Goal: Information Seeking & Learning: Learn about a topic

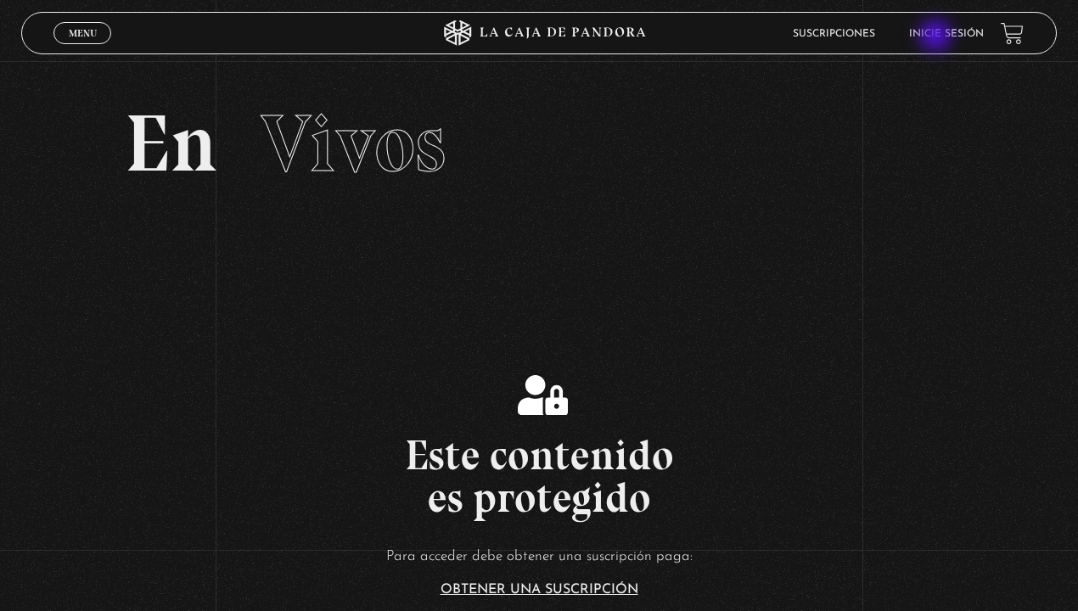
click at [937, 37] on link "Inicie sesión" at bounding box center [946, 34] width 75 height 10
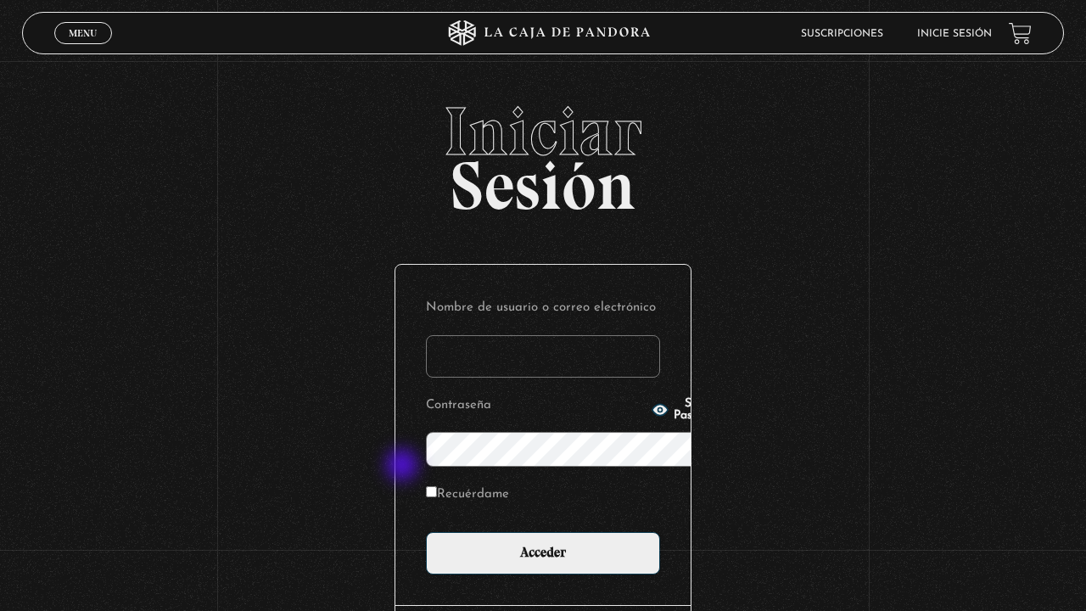
click at [426, 486] on input "Recuérdame" at bounding box center [431, 491] width 11 height 11
checkbox input "true"
click at [426, 335] on input "Nombre de usuario o correo electrónico" at bounding box center [543, 356] width 234 height 42
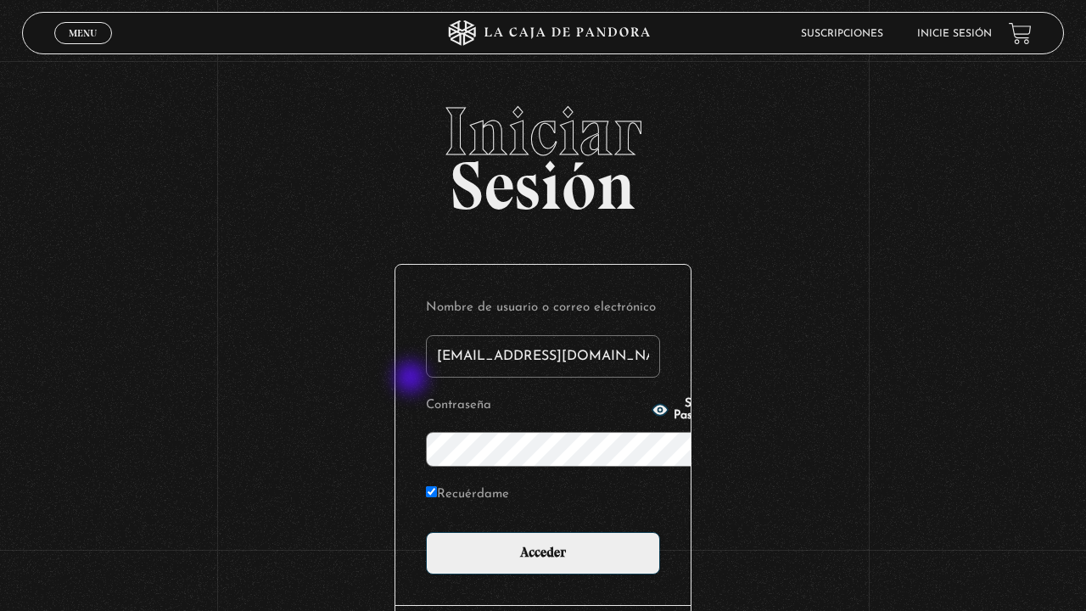
type input "samantha.leiton94@hotmail.com"
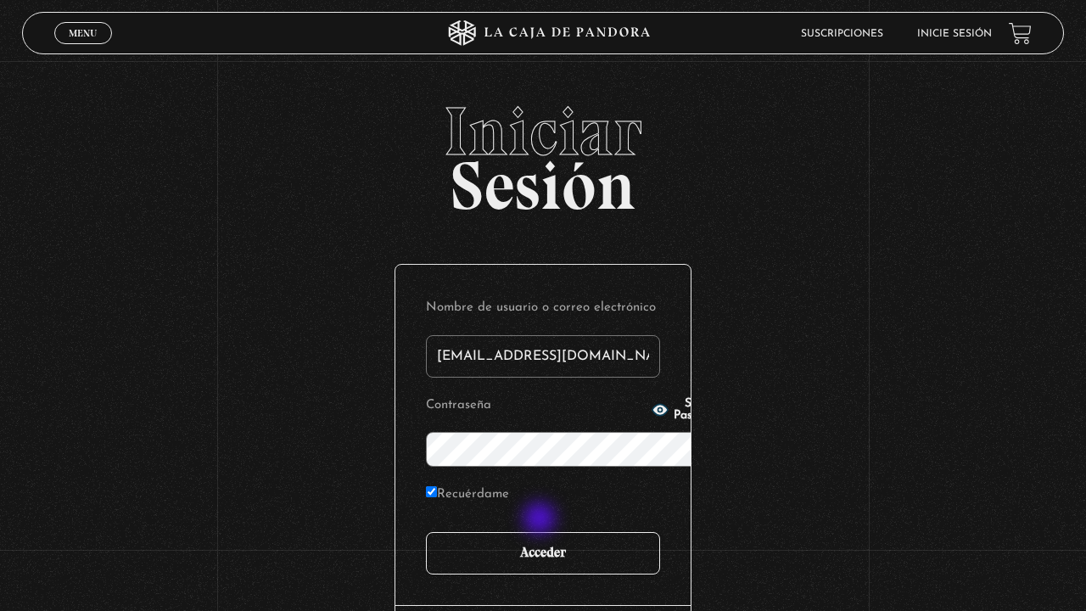
click at [542, 532] on input "Acceder" at bounding box center [543, 553] width 234 height 42
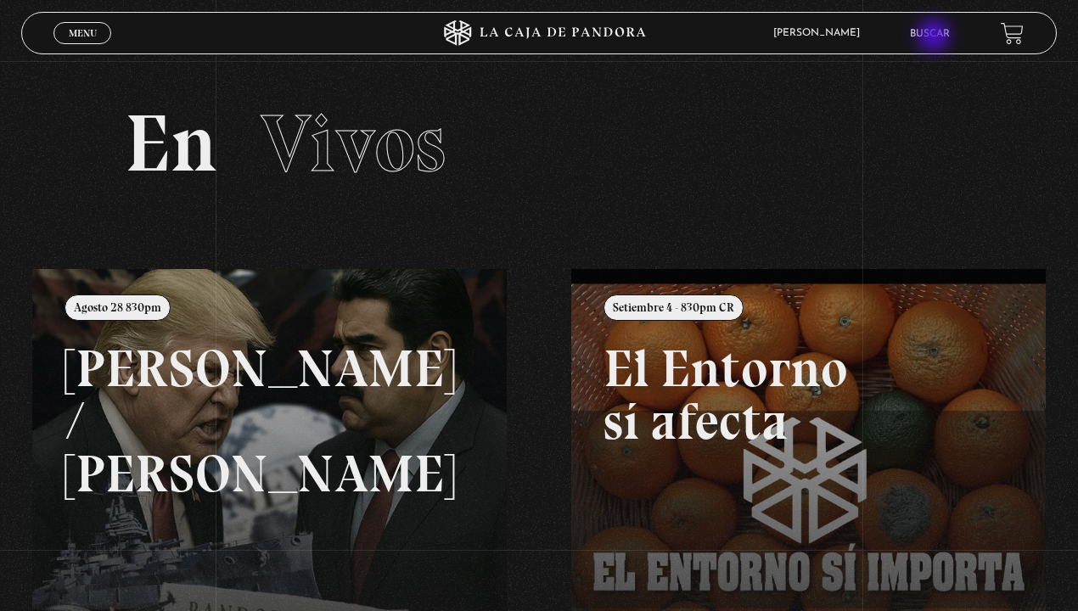
click at [935, 37] on link "Buscar" at bounding box center [930, 34] width 40 height 10
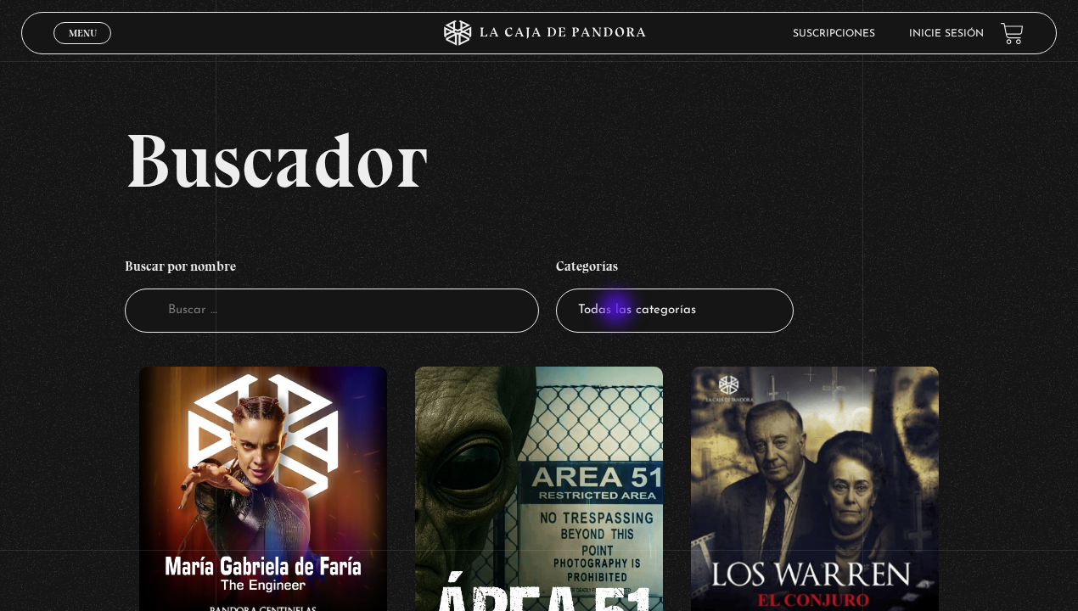
select select "mundo-espiritual"
click at [559, 289] on select "Todas las categorías 11:11 Humanitario (1) Amo los Lunes (2) Análisis de series…" at bounding box center [675, 311] width 238 height 45
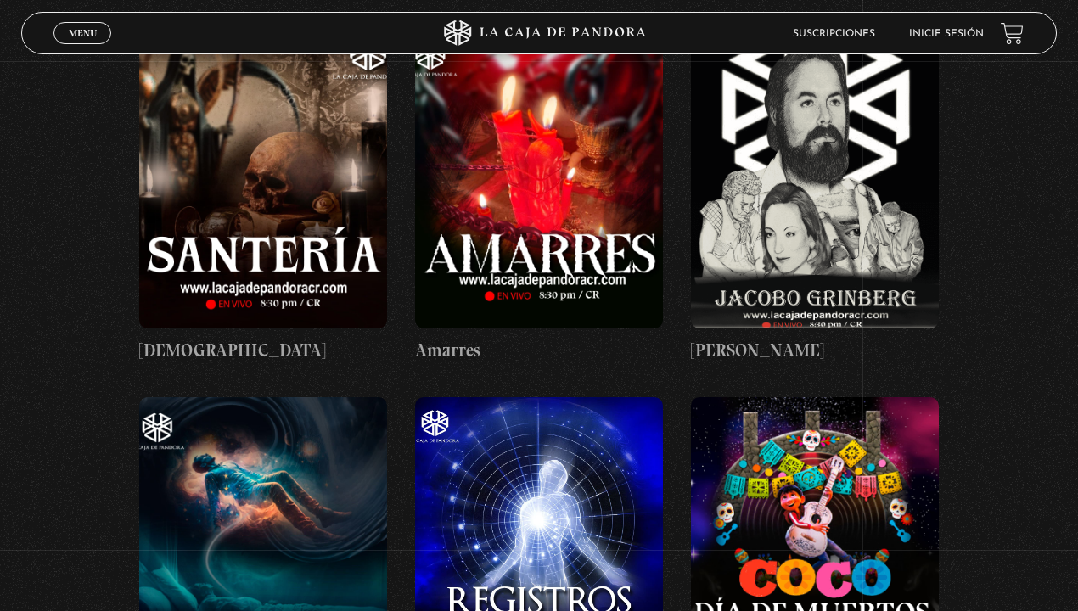
scroll to position [1222, 0]
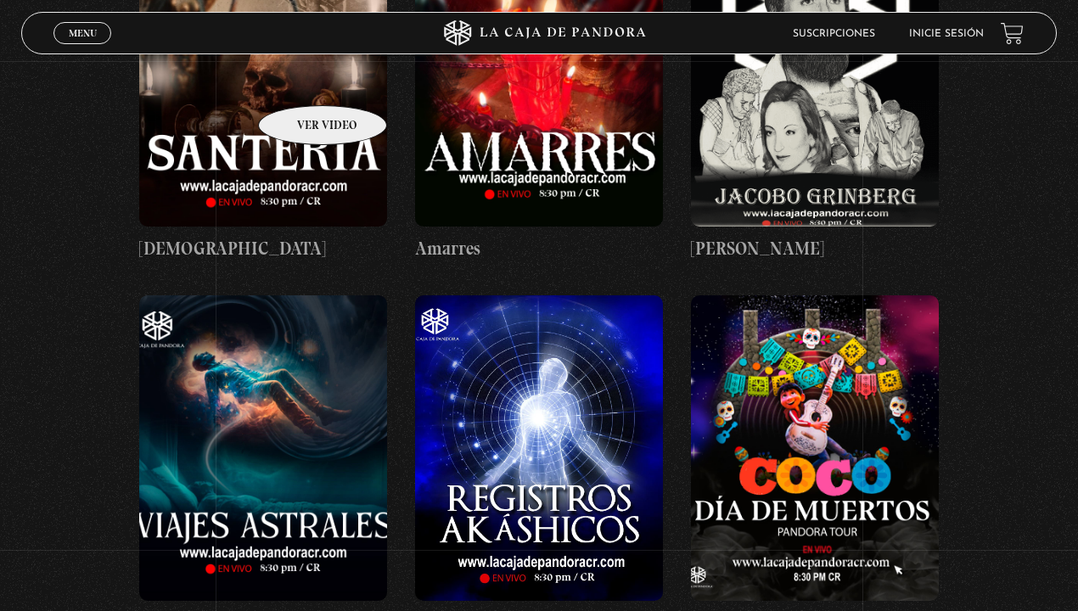
click at [300, 80] on figure at bounding box center [263, 74] width 249 height 306
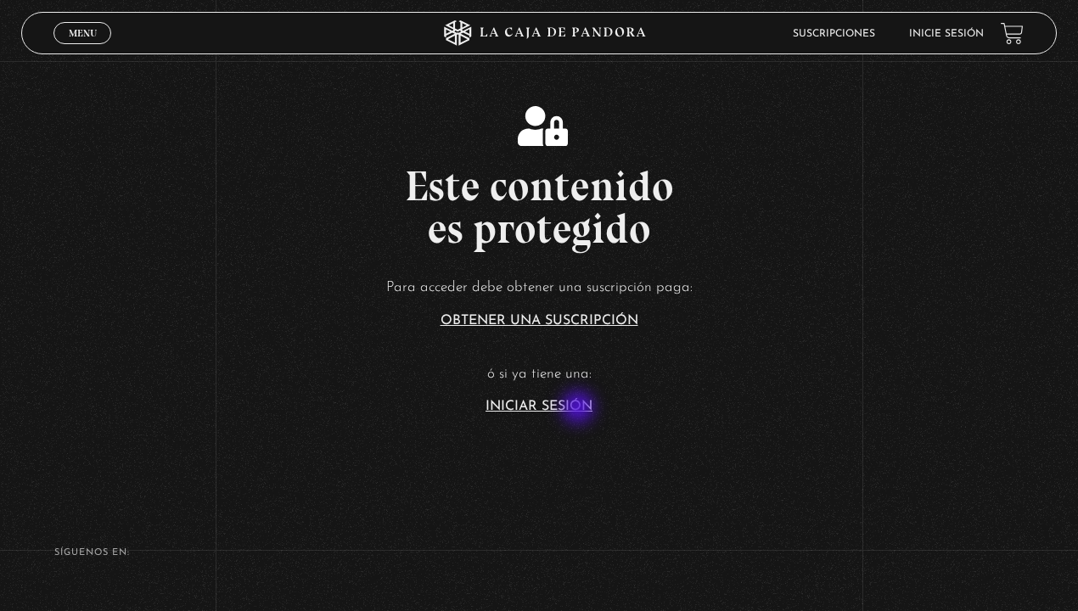
click at [580, 409] on link "Iniciar Sesión" at bounding box center [538, 407] width 107 height 14
